Goal: Task Accomplishment & Management: Use online tool/utility

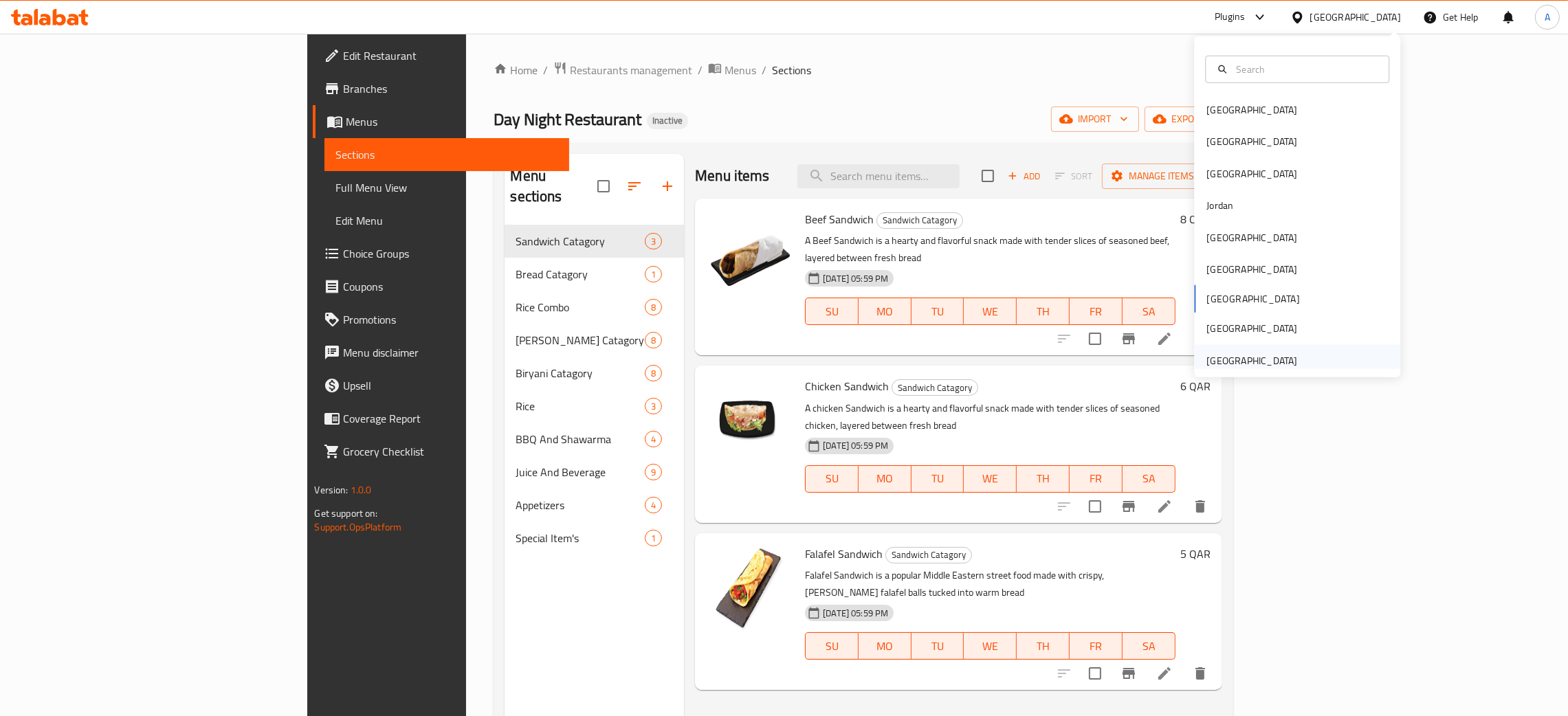
click at [1239, 367] on div "[GEOGRAPHIC_DATA] [GEOGRAPHIC_DATA] [GEOGRAPHIC_DATA] [GEOGRAPHIC_DATA] [GEOGRA…" at bounding box center [1297, 207] width 206 height 341
click at [1238, 363] on div "[GEOGRAPHIC_DATA]" at bounding box center [1252, 360] width 90 height 15
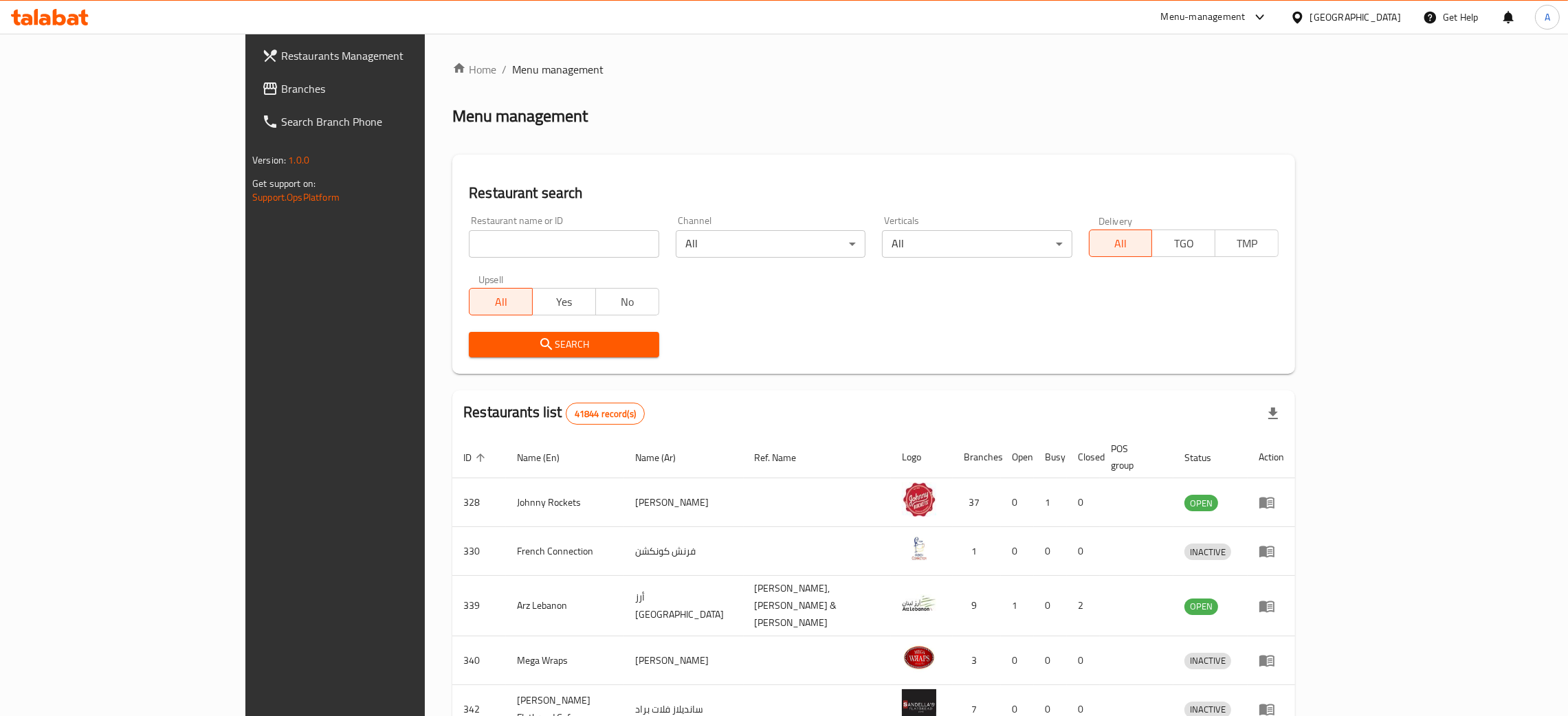
click at [469, 242] on input "search" at bounding box center [564, 244] width 190 height 28
paste input "Pick Restaurant"
type input "Pick Restaurant"
click button "Search" at bounding box center [564, 345] width 190 height 26
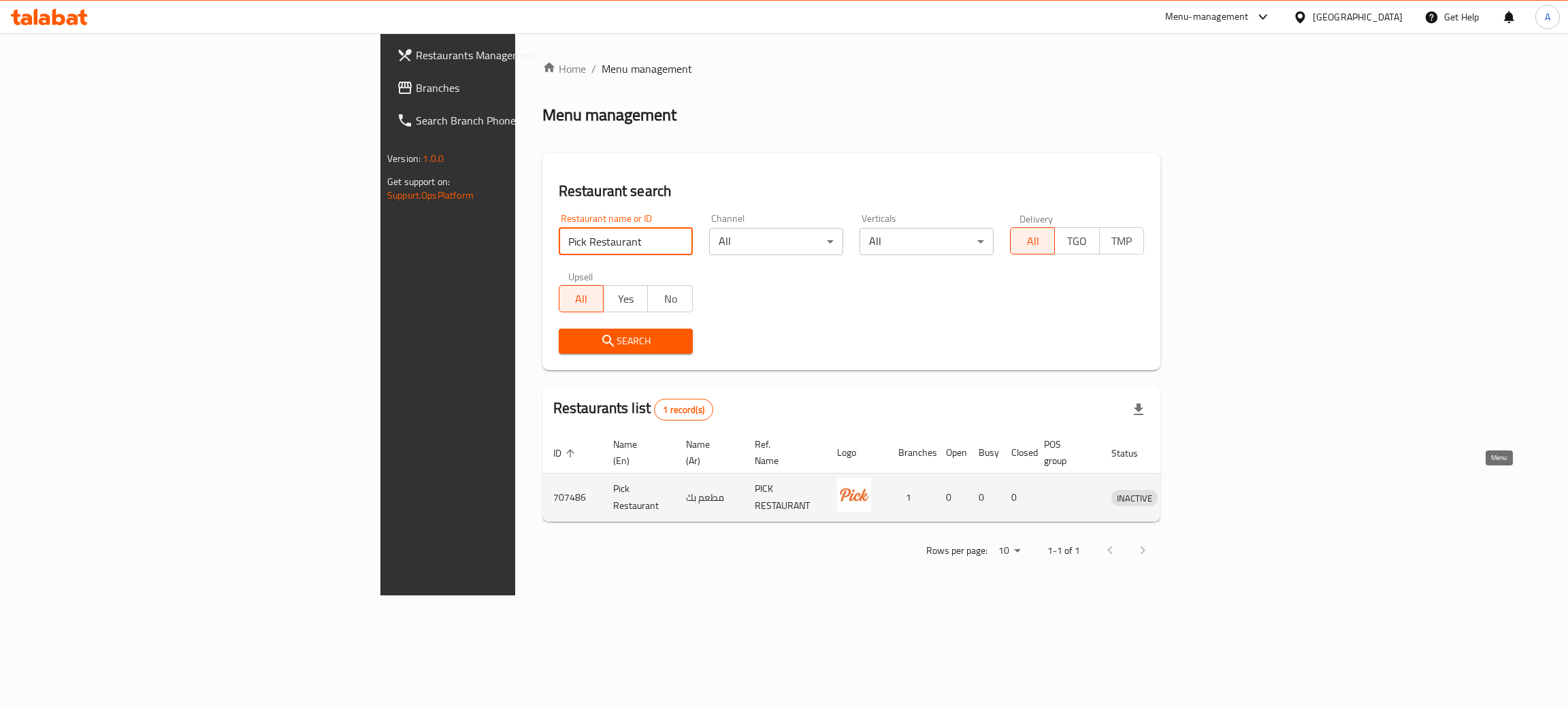
click at [1201, 489] on icon "enhanced table" at bounding box center [1193, 497] width 16 height 16
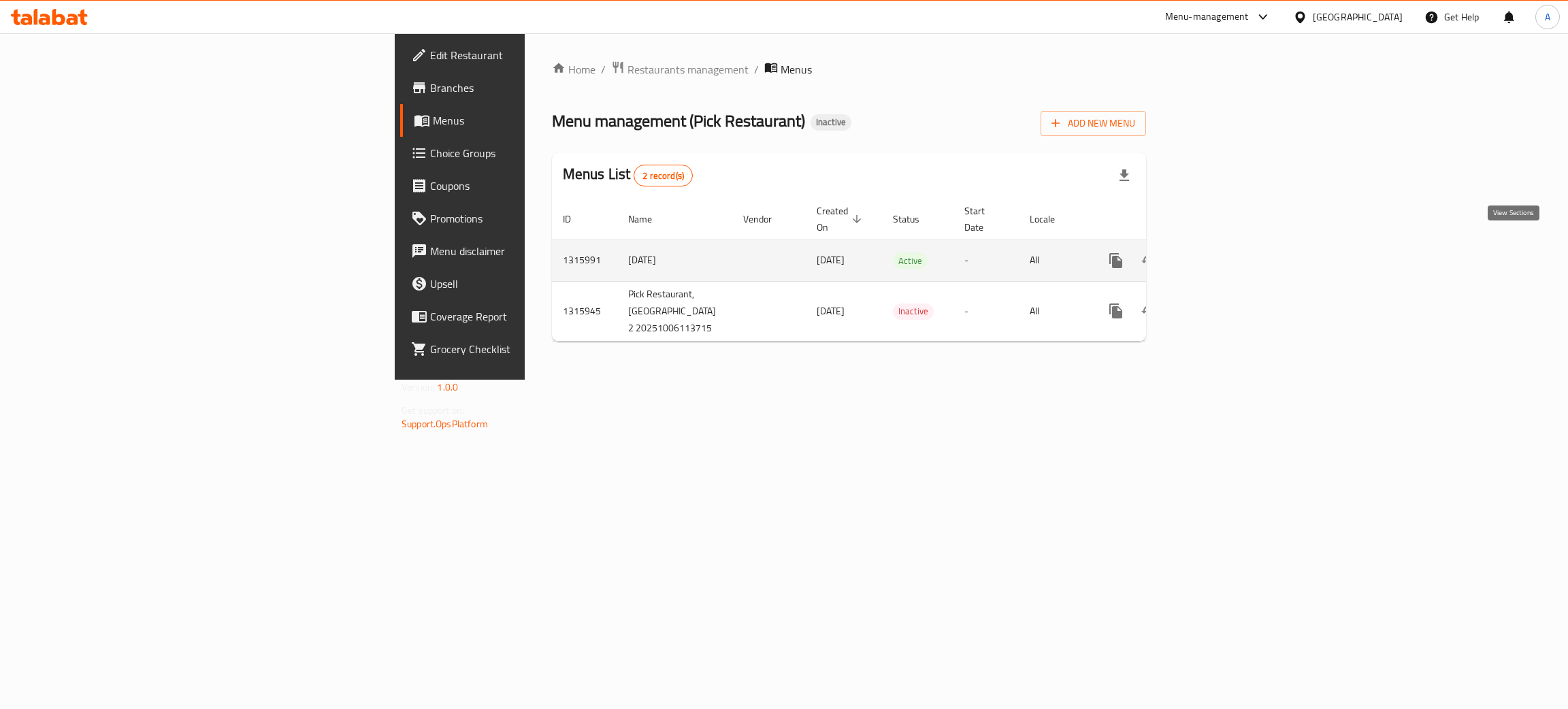
click at [1222, 253] on icon "enhanced table" at bounding box center [1214, 261] width 16 height 16
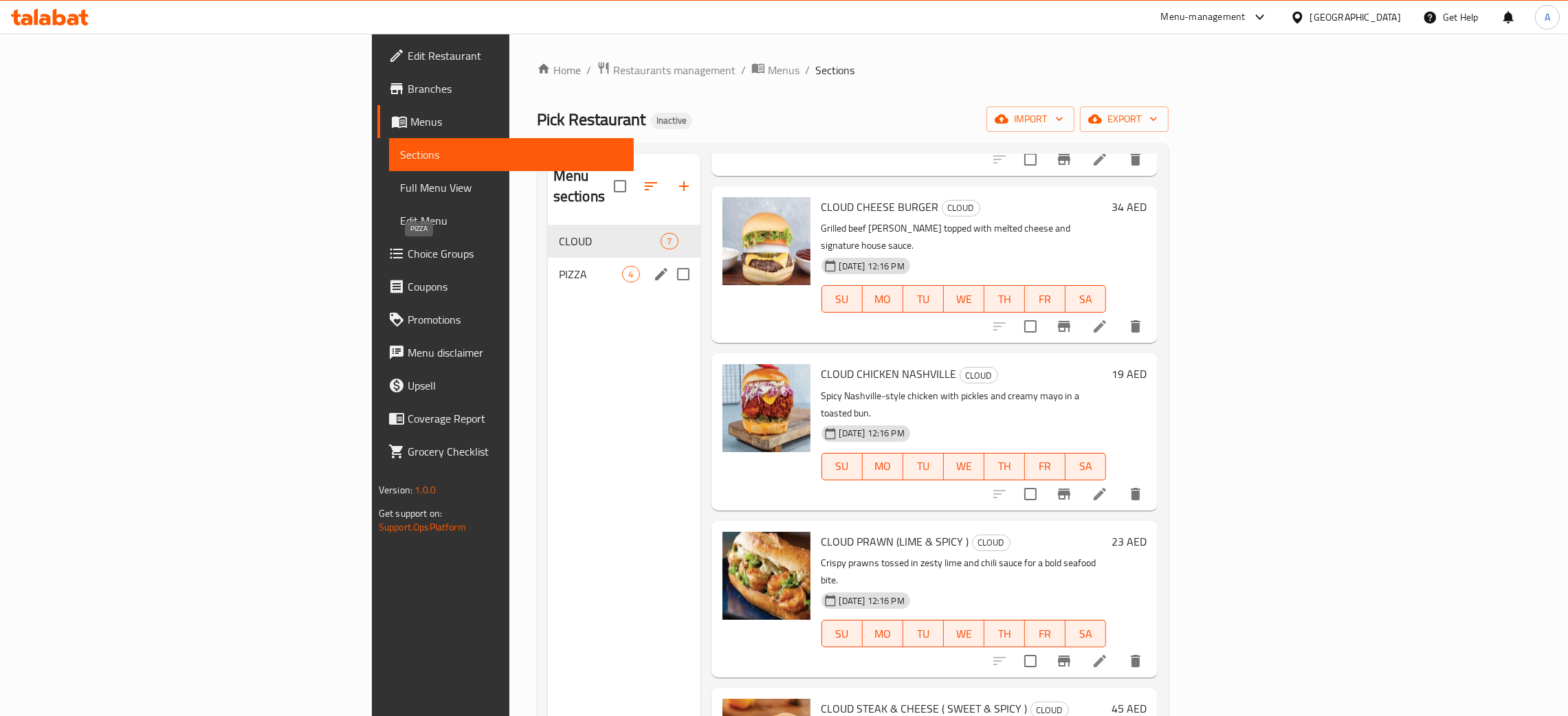
click at [559, 266] on span "PIZZA" at bounding box center [590, 275] width 64 height 17
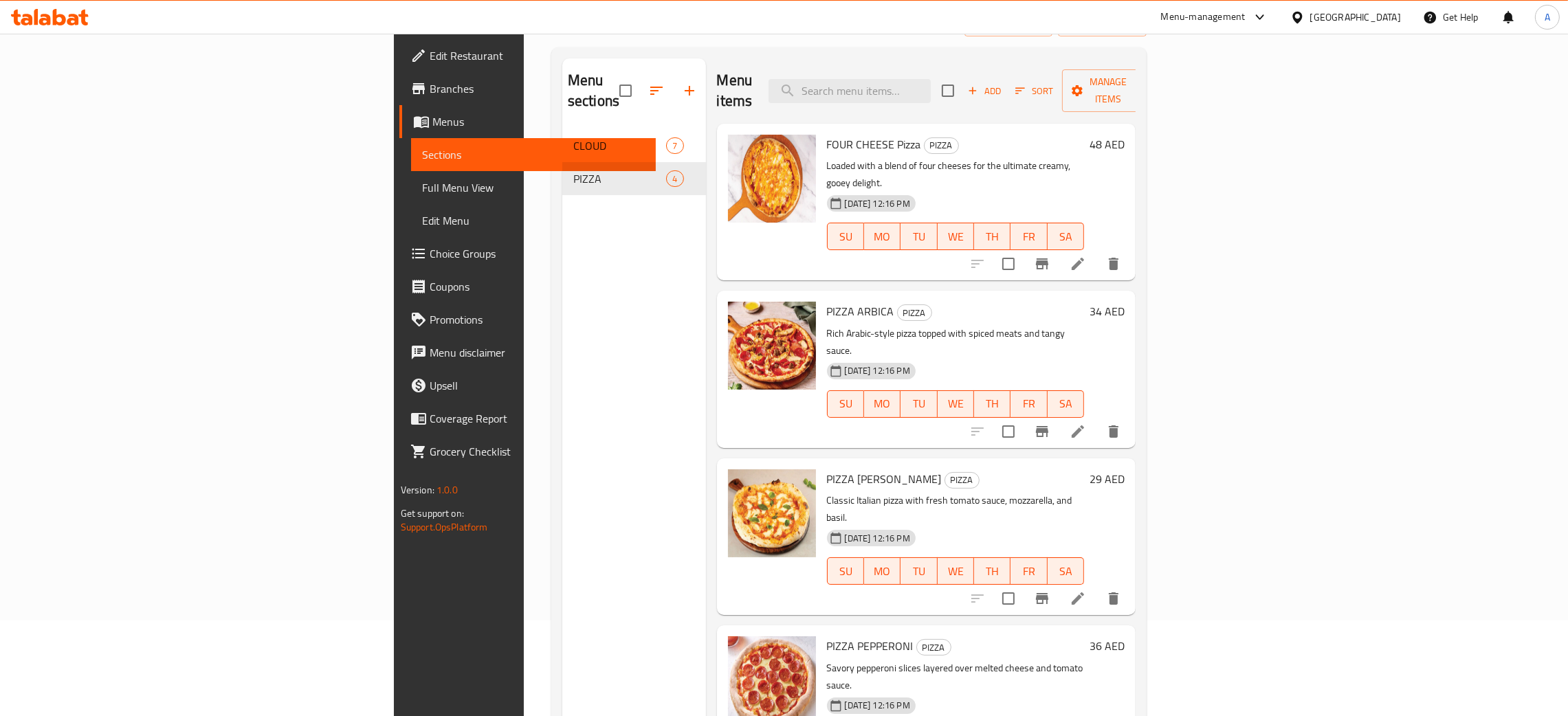
scroll to position [194, 0]
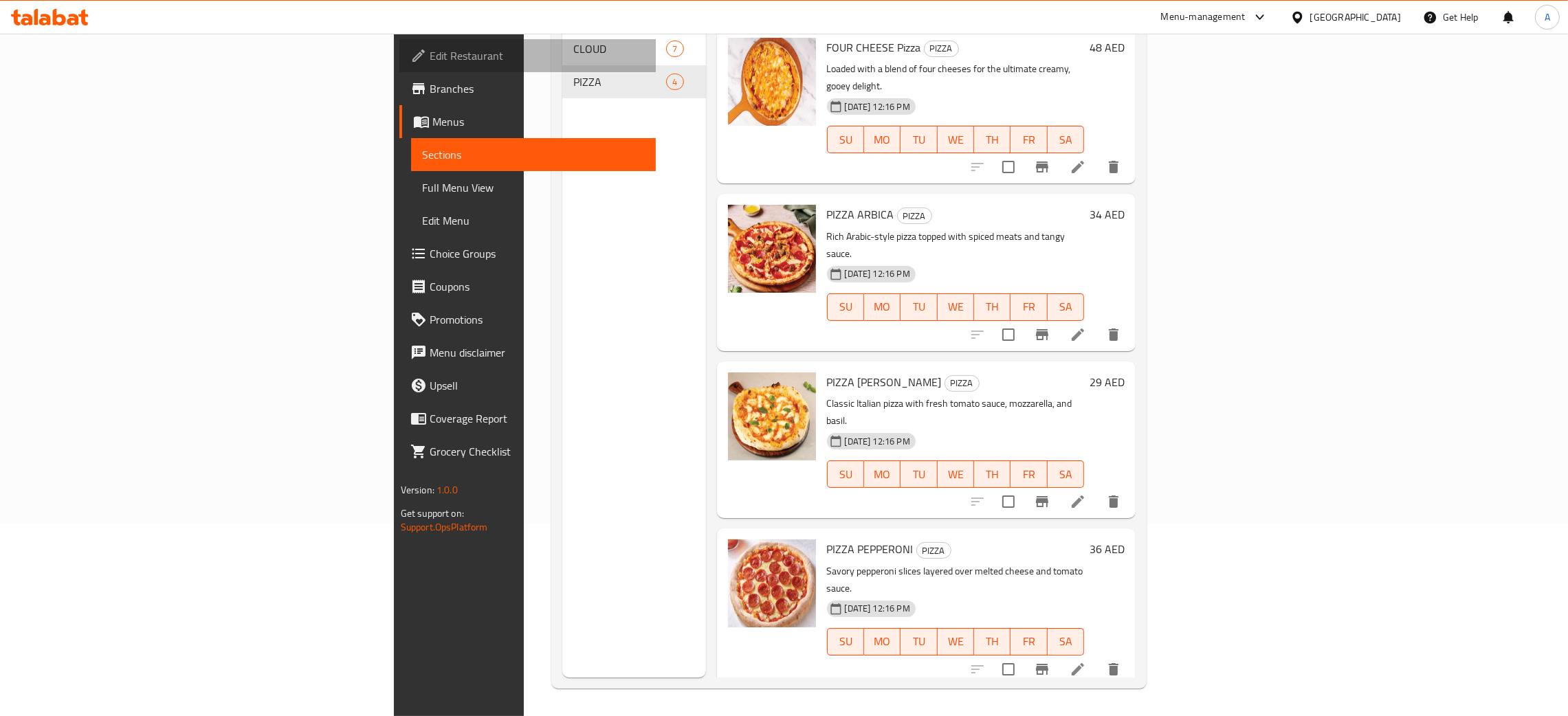
click at [430, 56] on span "Edit Restaurant" at bounding box center [536, 55] width 215 height 17
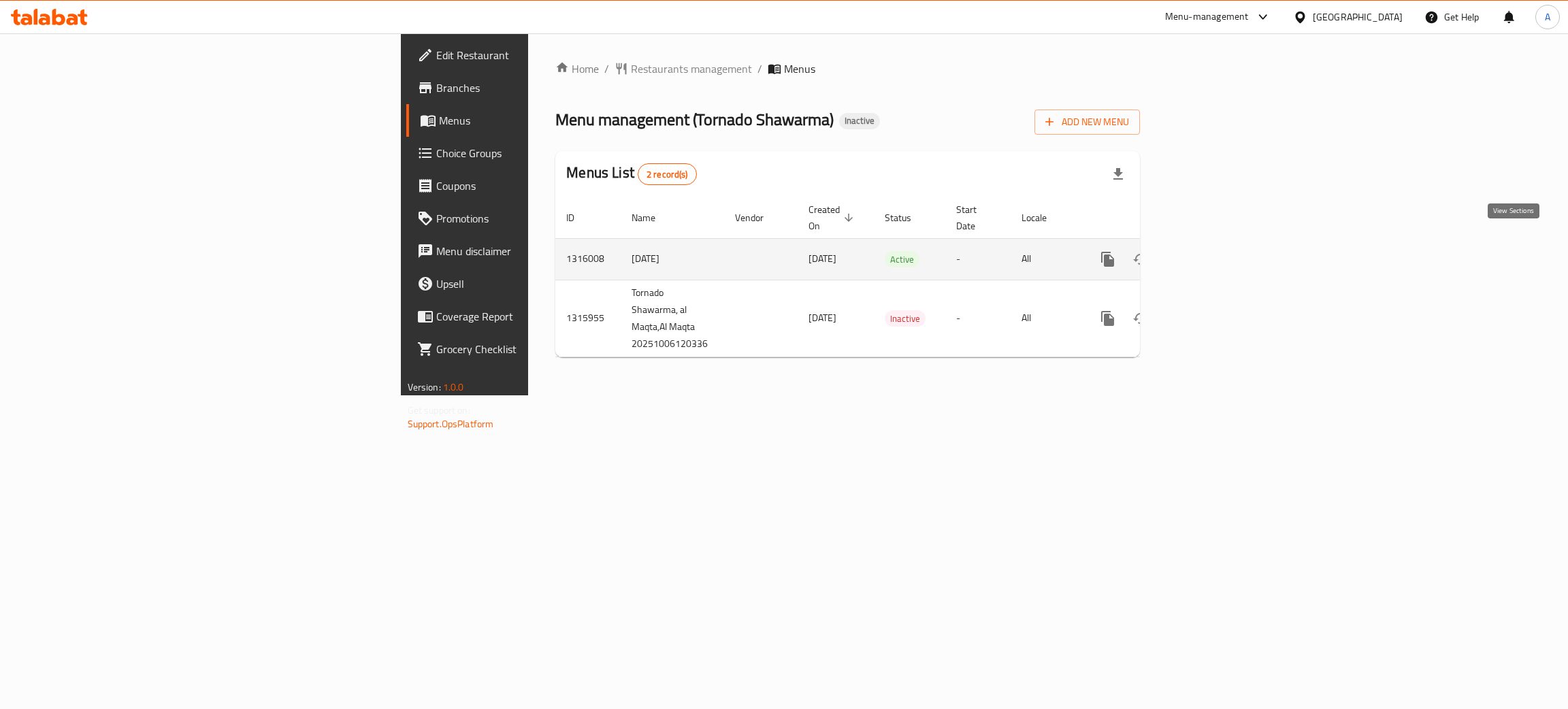
click at [1214, 251] on icon "enhanced table" at bounding box center [1206, 259] width 16 height 16
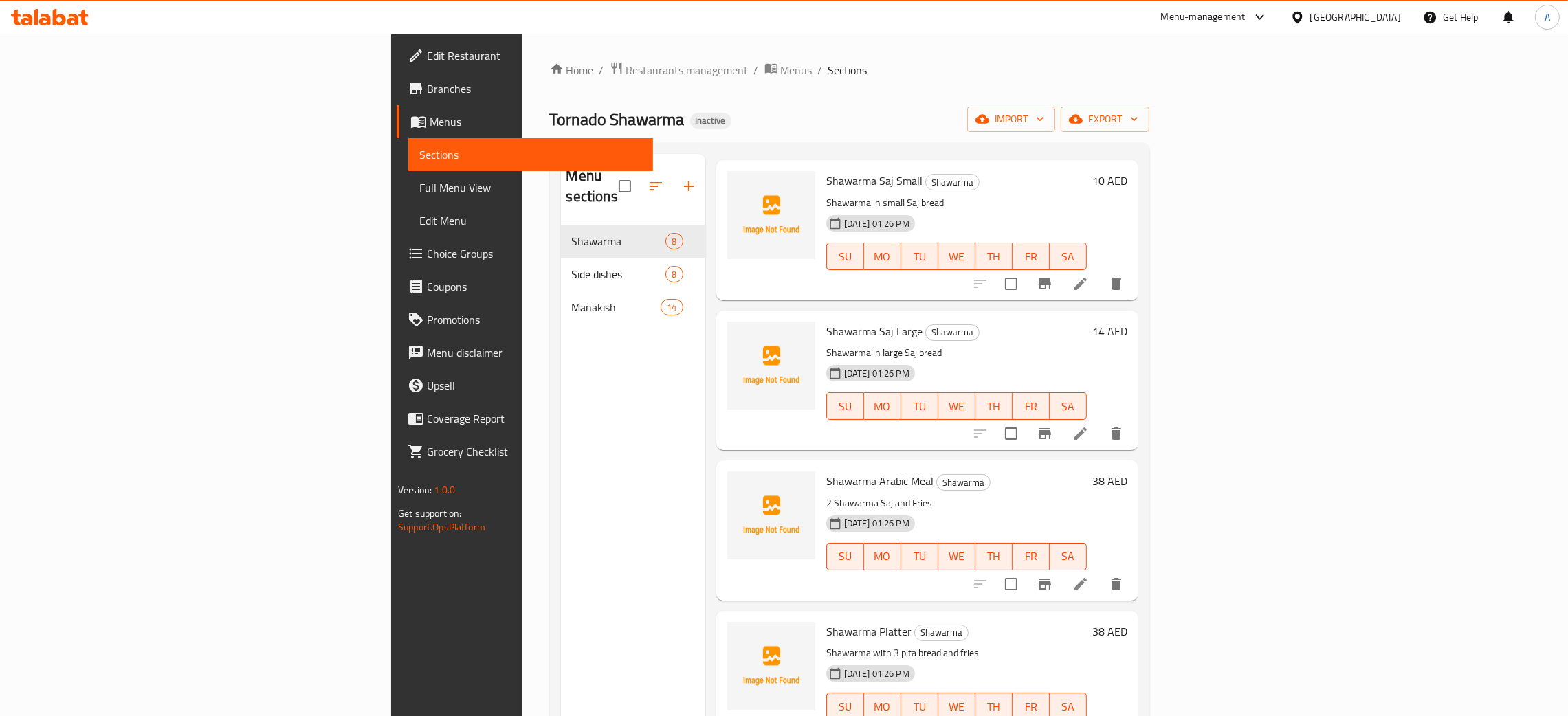
scroll to position [514, 0]
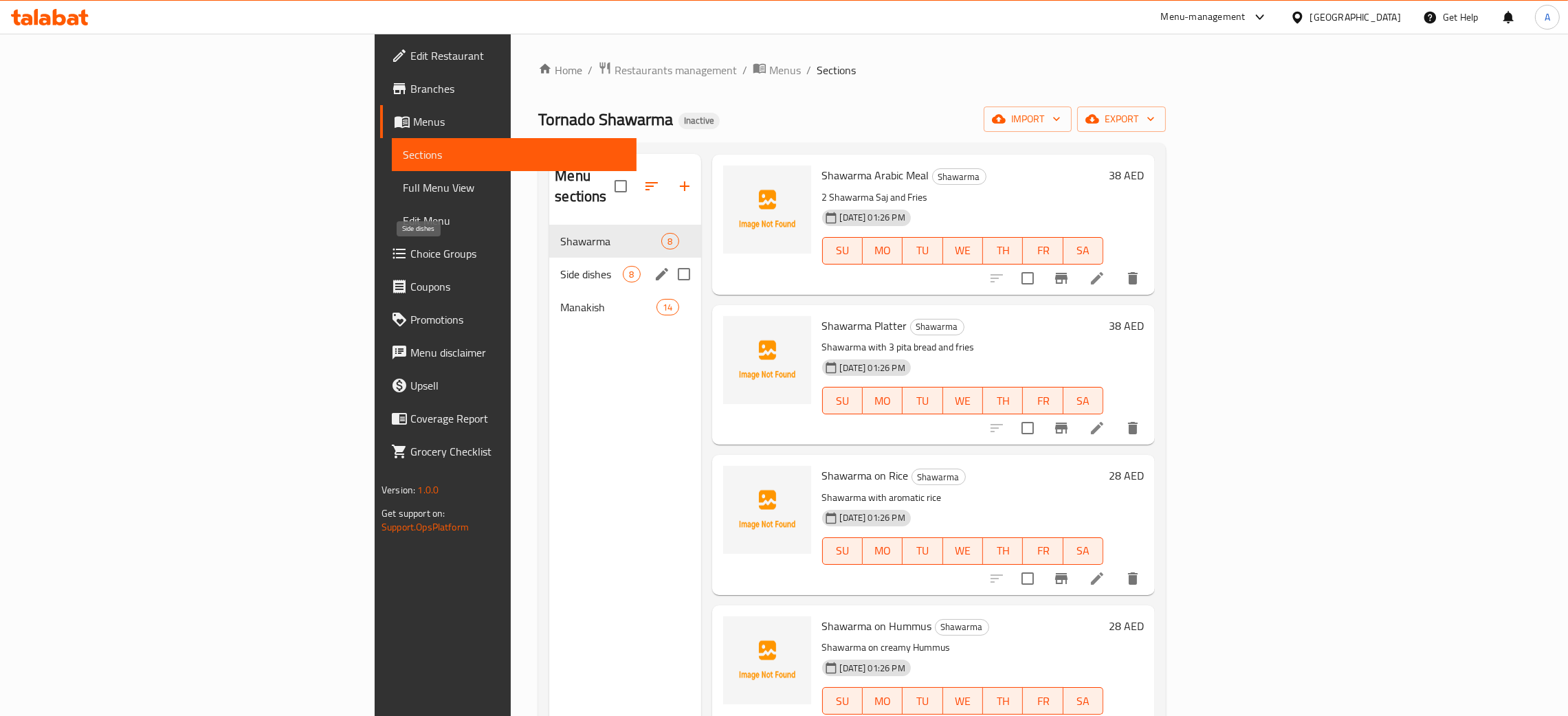
click at [560, 266] on span "Side dishes" at bounding box center [592, 275] width 63 height 17
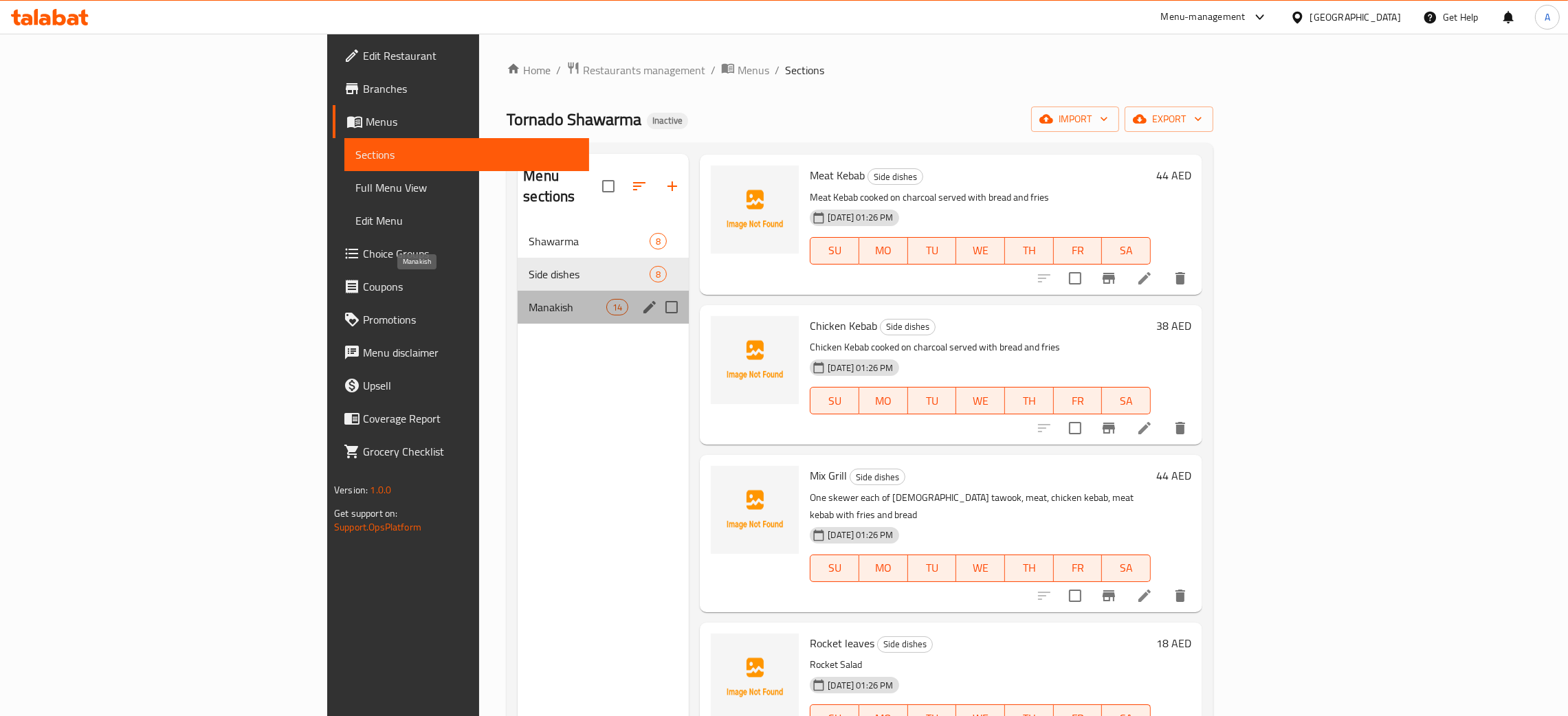
click at [528, 299] on span "Manakish" at bounding box center [567, 307] width 77 height 17
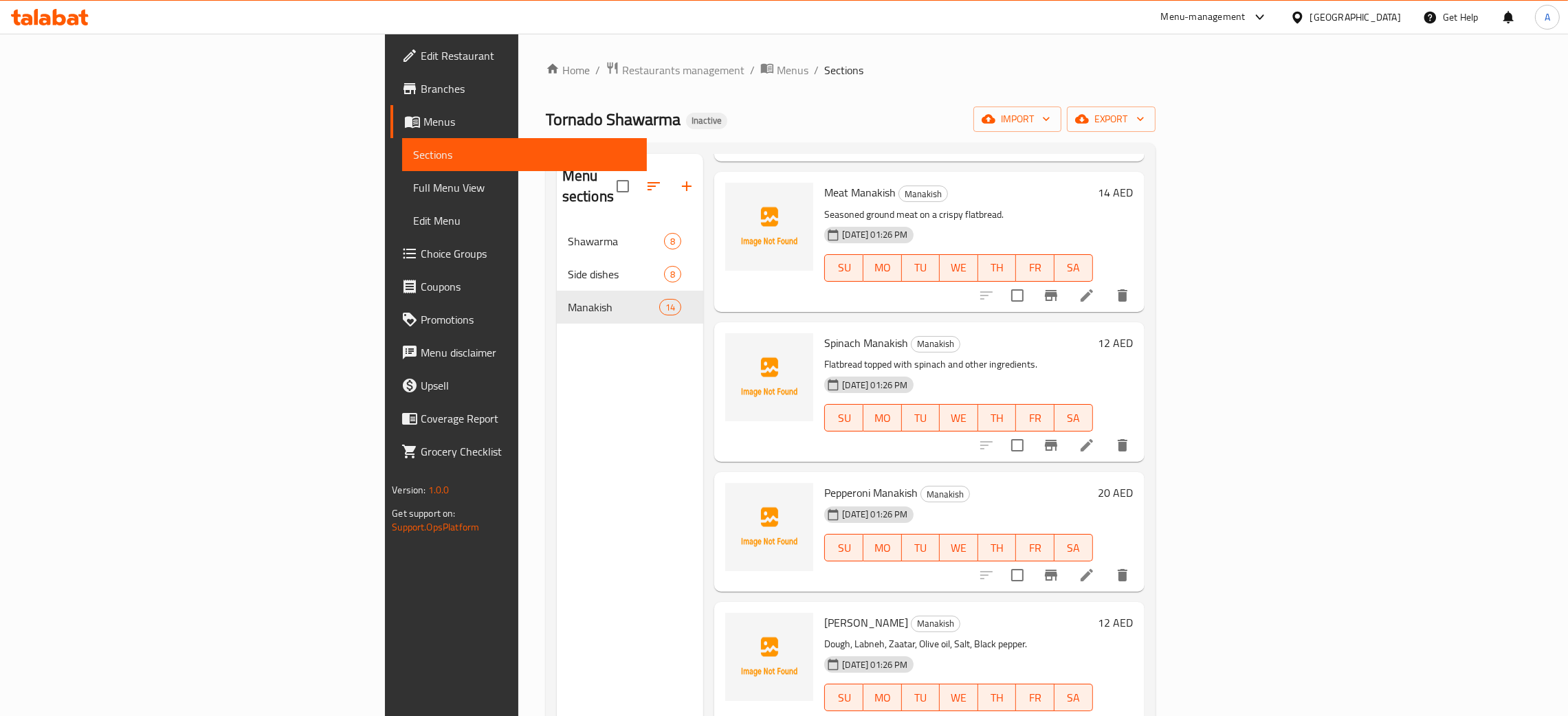
click at [420, 60] on span "Edit Restaurant" at bounding box center [527, 55] width 215 height 17
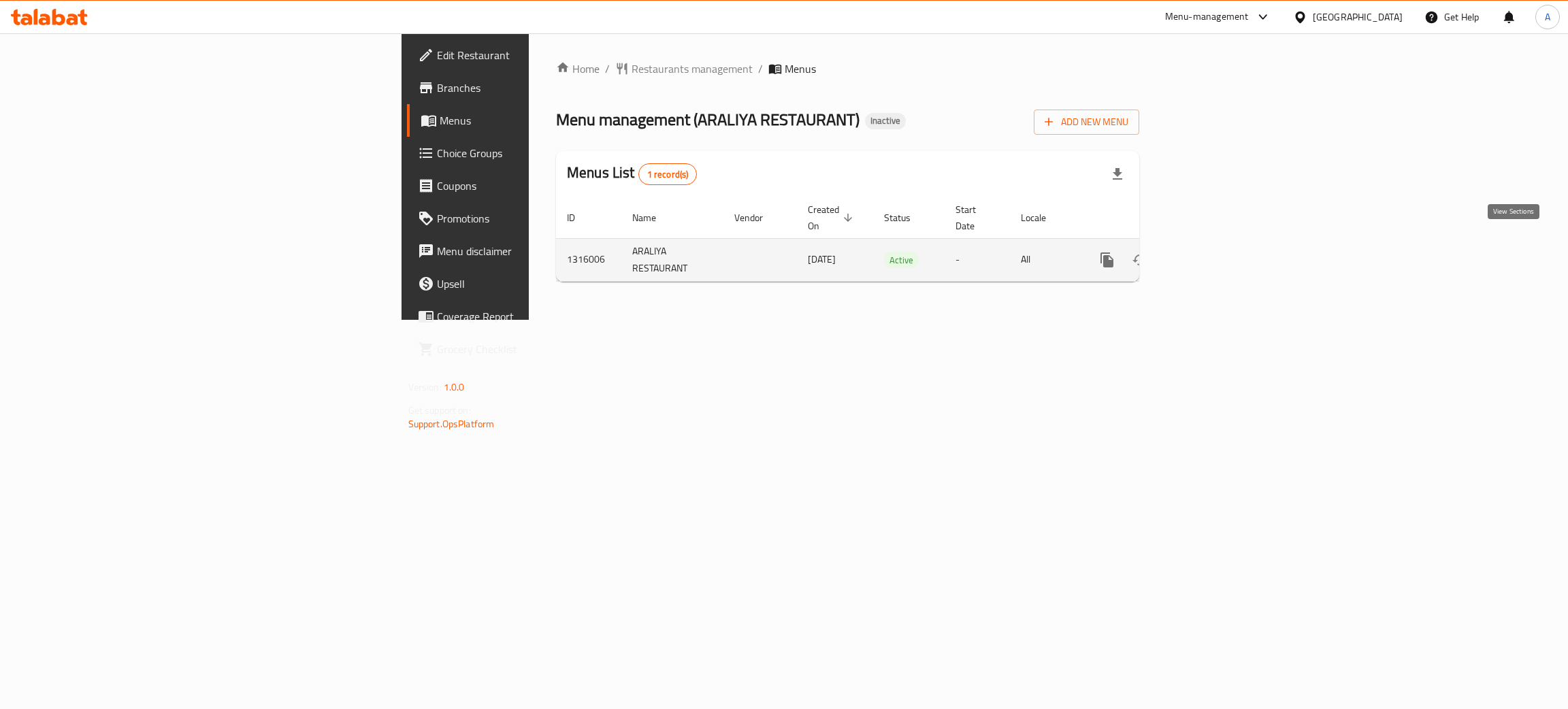
click at [1221, 244] on link "enhanced table" at bounding box center [1206, 260] width 33 height 33
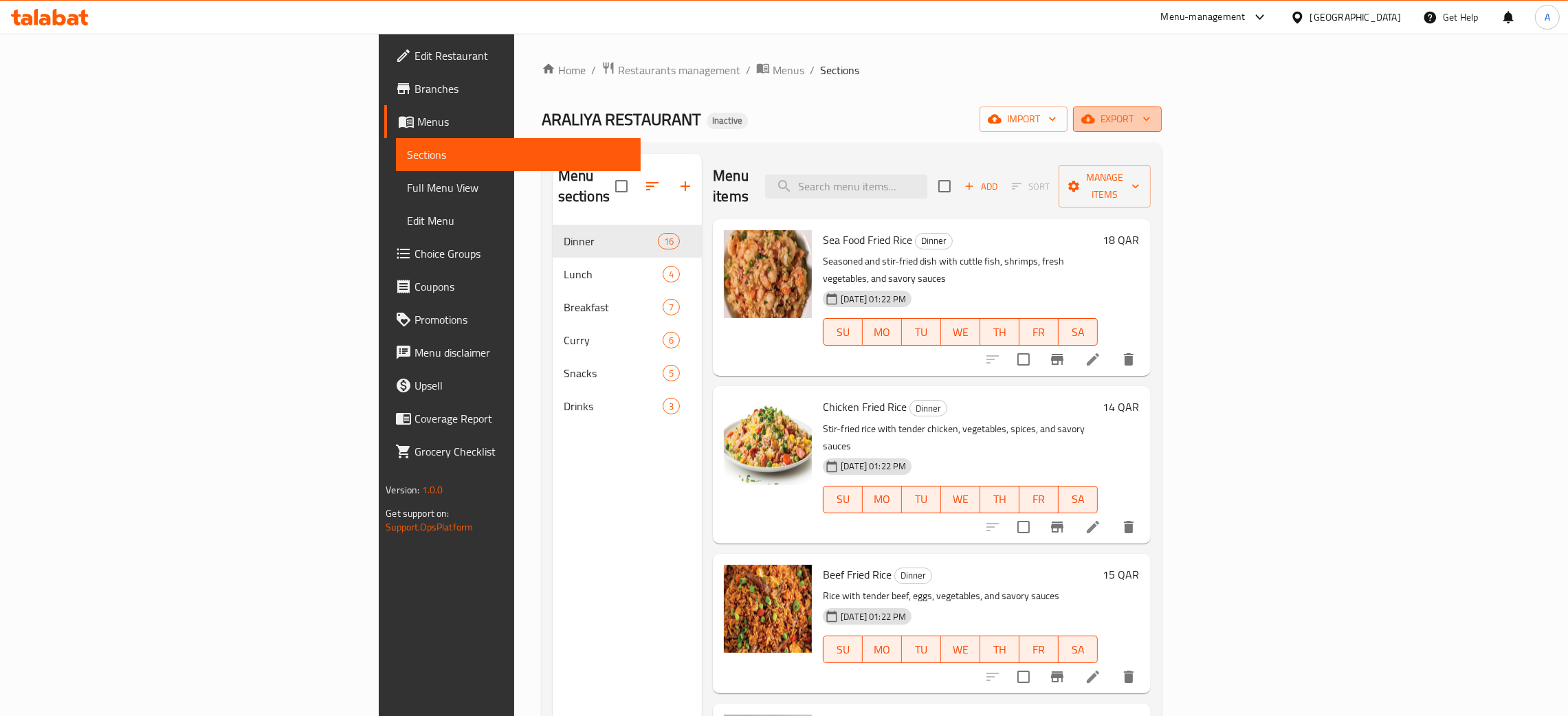
click at [1153, 113] on icon "button" at bounding box center [1146, 119] width 14 height 14
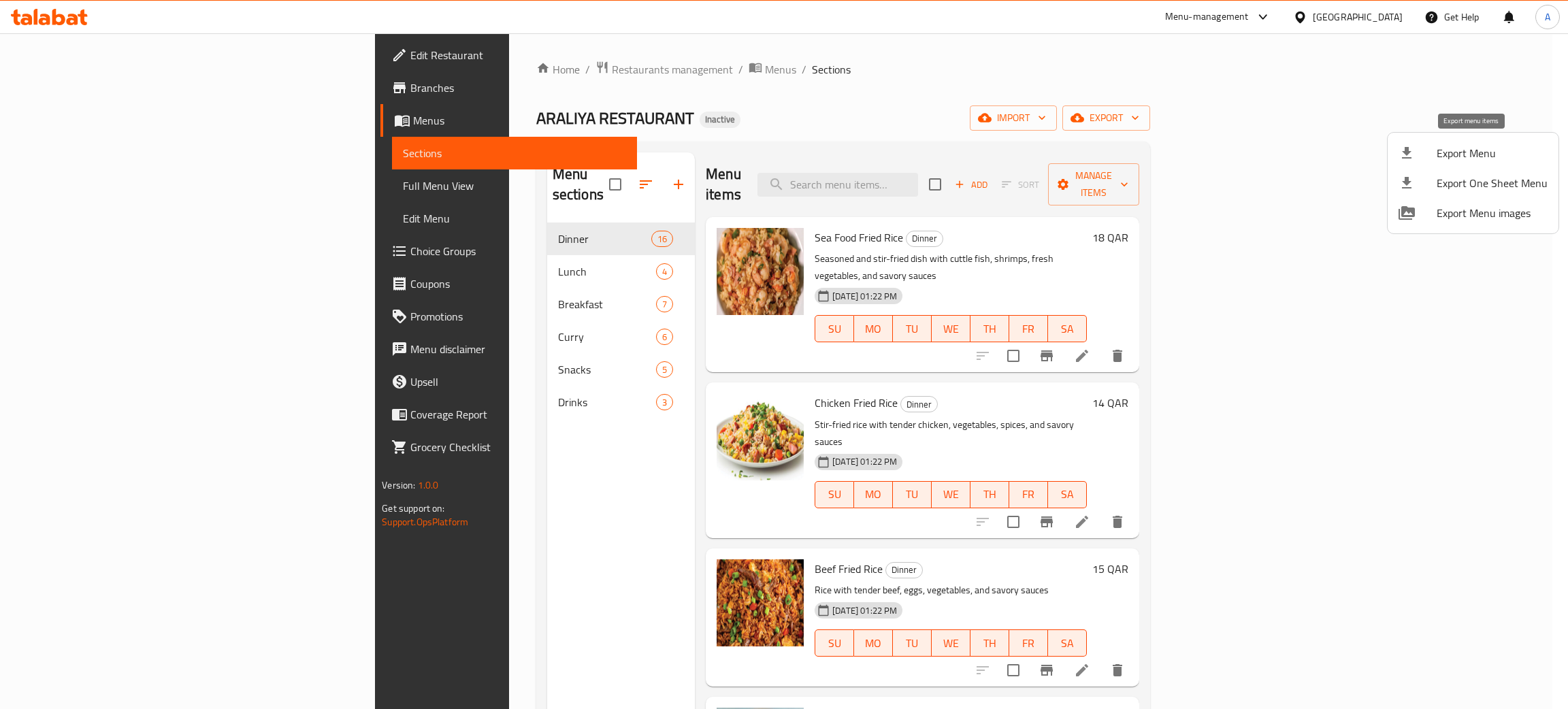
click at [1464, 152] on span "Export Menu" at bounding box center [1492, 153] width 111 height 16
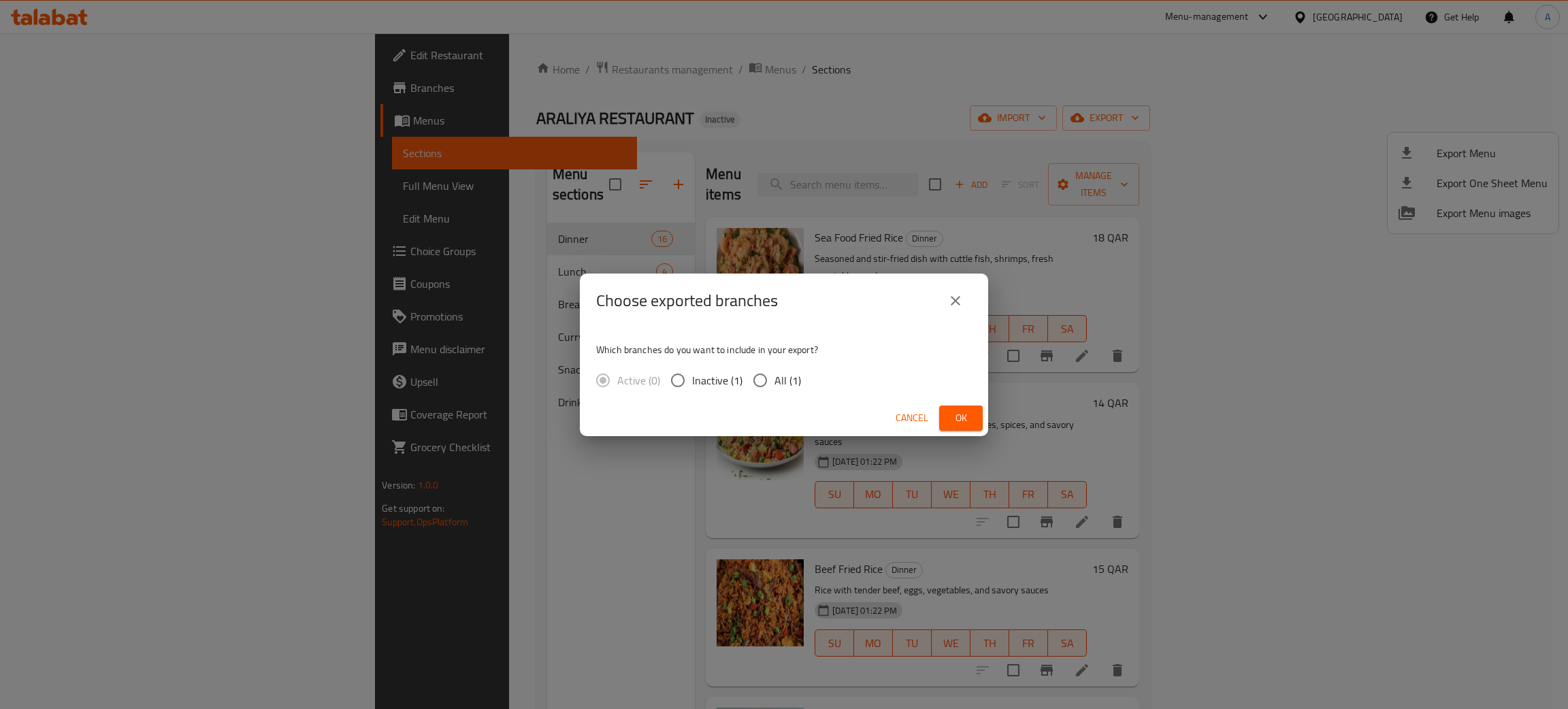
click at [941, 413] on button "Ok" at bounding box center [961, 418] width 44 height 26
